Goal: Information Seeking & Learning: Find specific fact

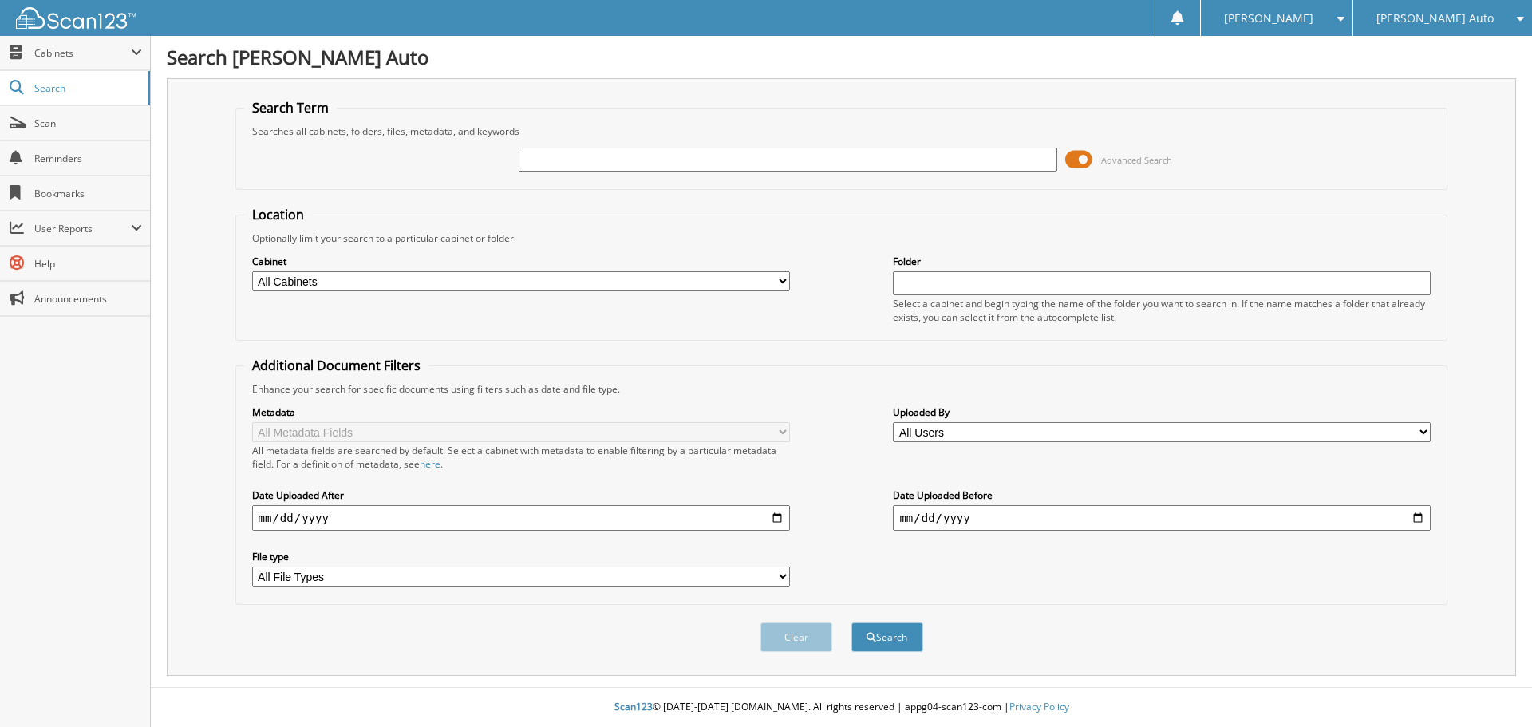
click at [911, 162] on input "text" at bounding box center [788, 160] width 538 height 24
type input "1t25495a"
click at [852, 622] on button "Search" at bounding box center [888, 637] width 72 height 30
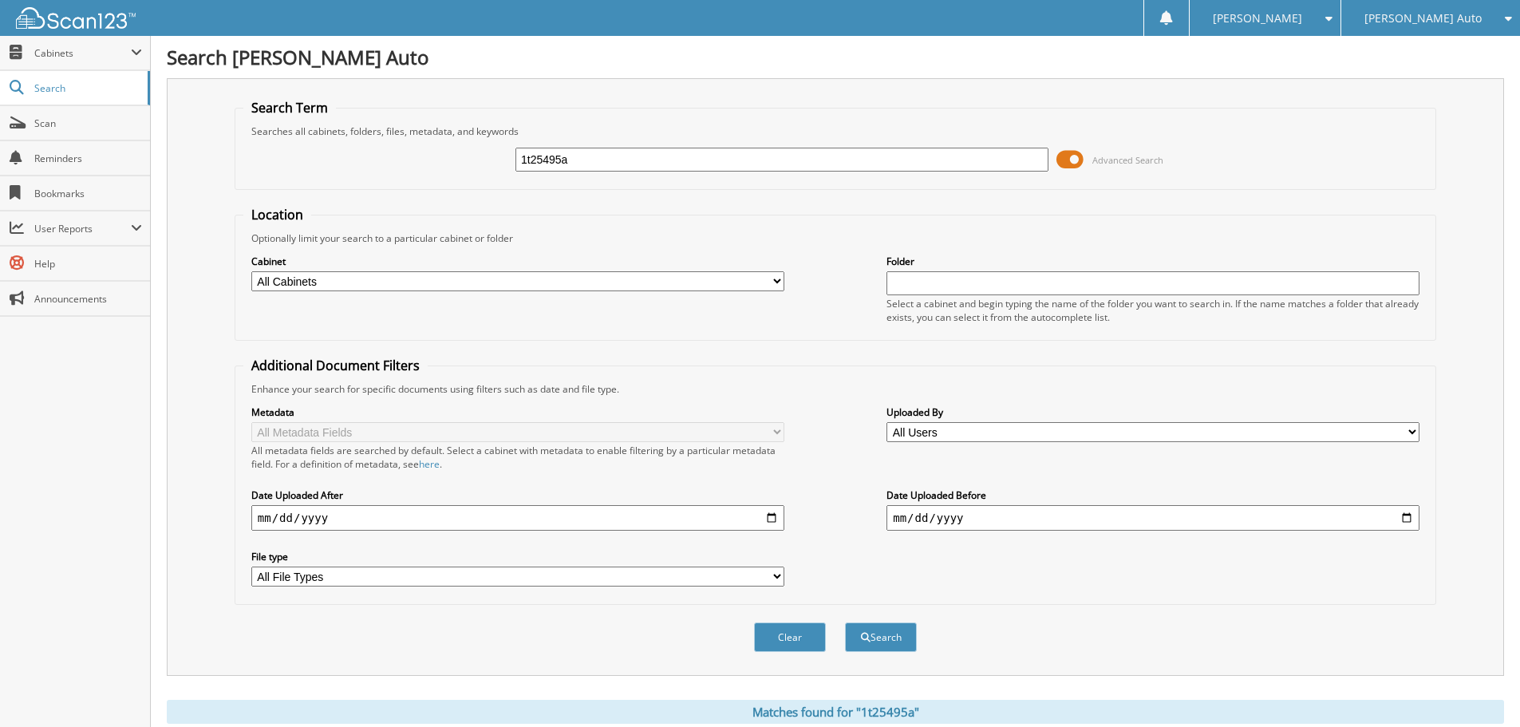
click at [1080, 162] on span at bounding box center [1070, 160] width 27 height 24
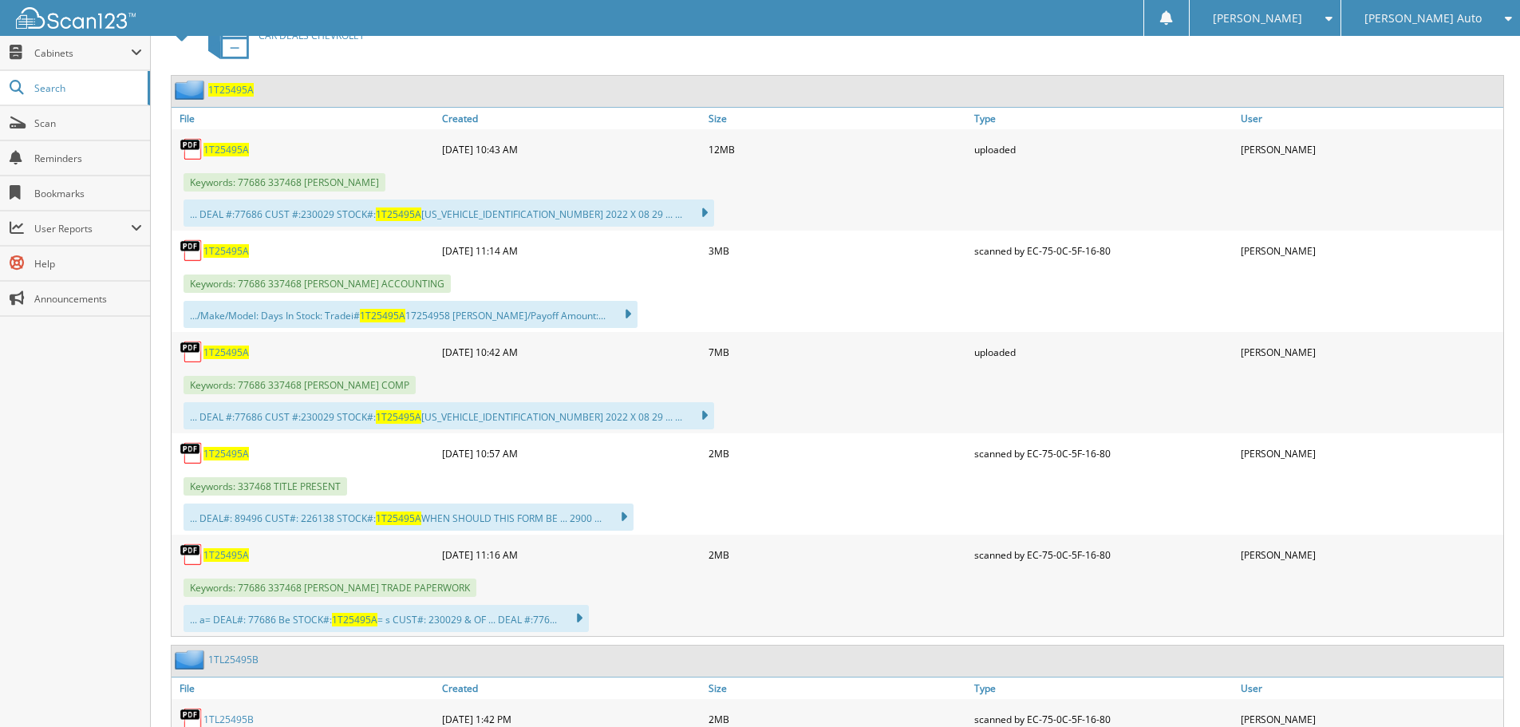
scroll to position [479, 0]
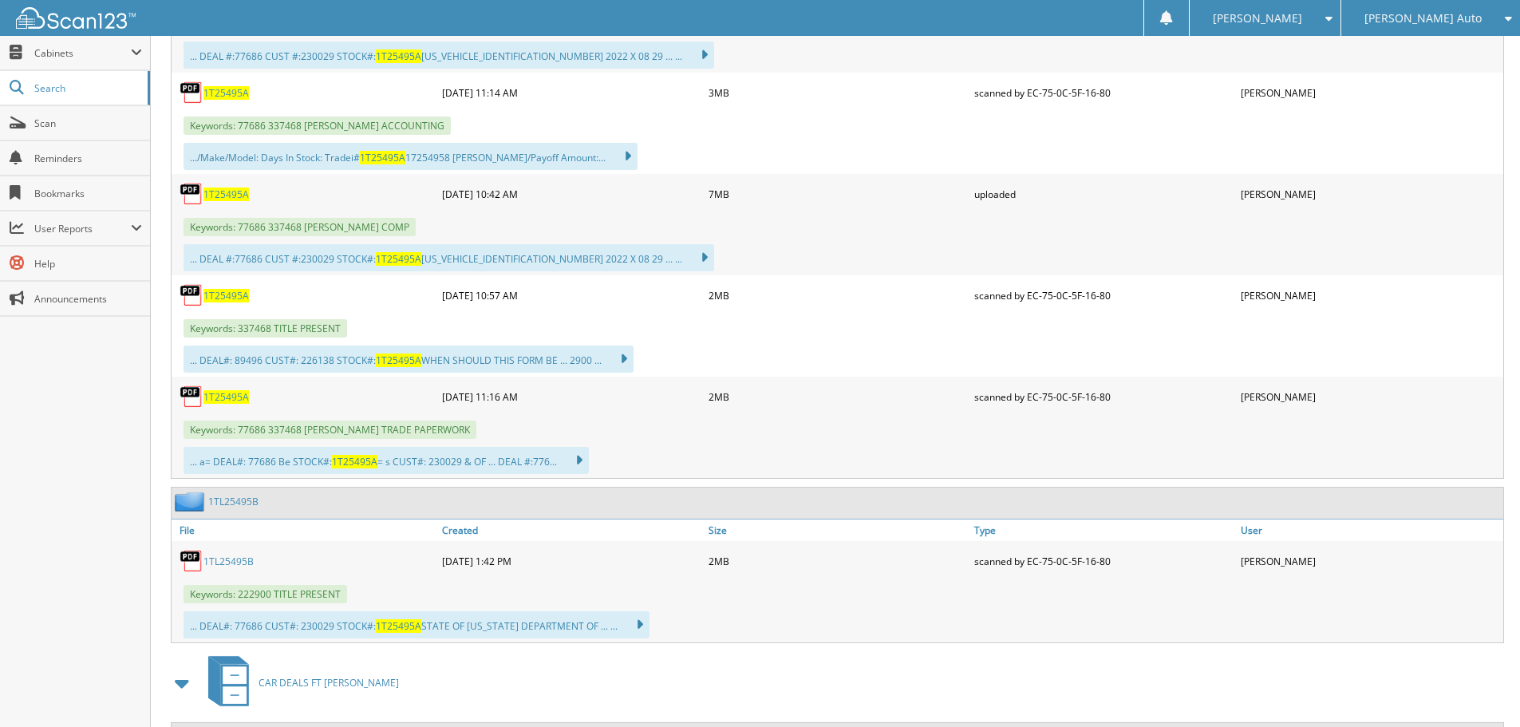
click at [232, 293] on span "1T25495A" at bounding box center [226, 296] width 45 height 14
